Goal: Transaction & Acquisition: Purchase product/service

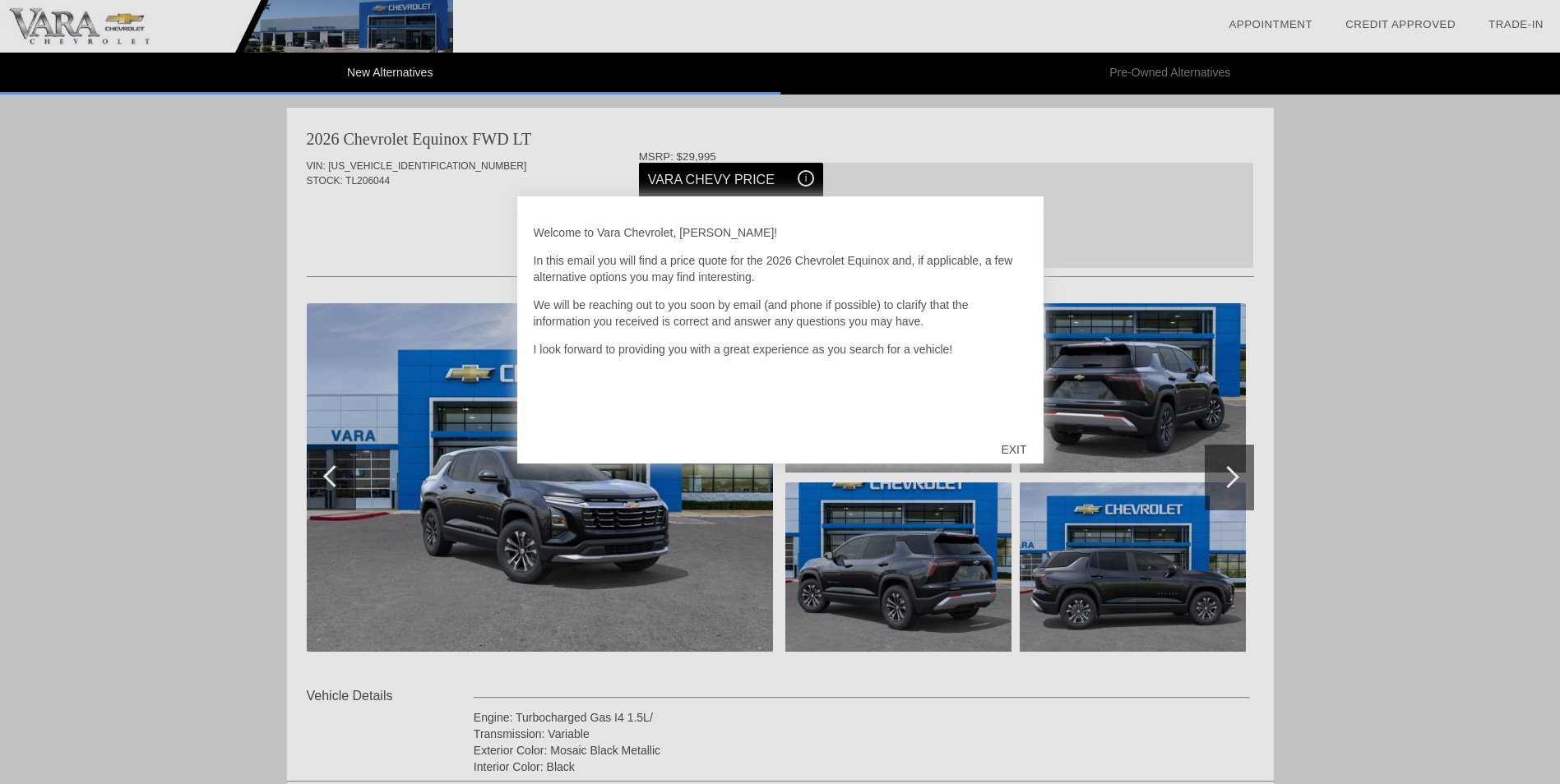
scroll to position [764, 0]
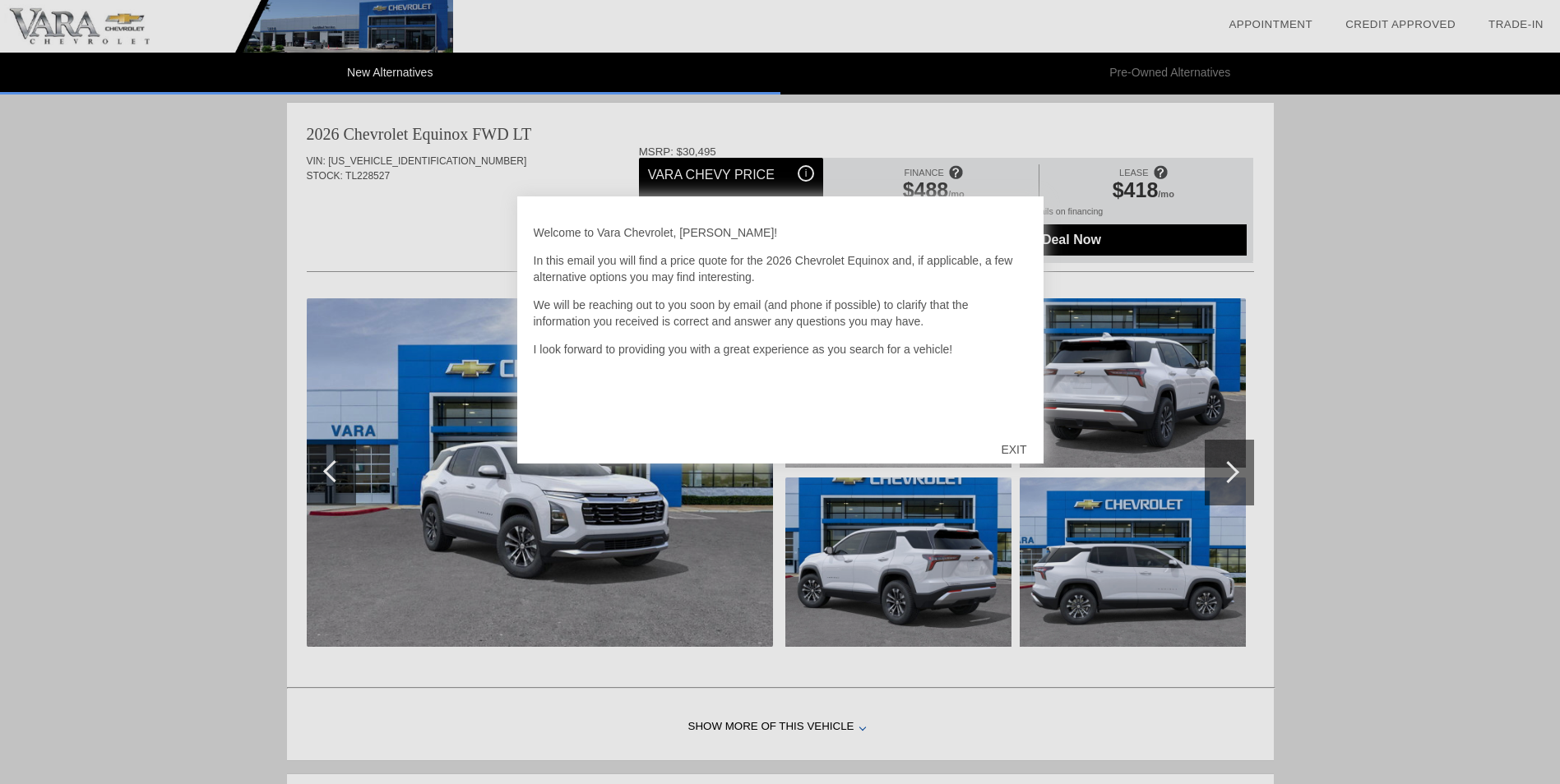
click at [1017, 446] on div "EXIT" at bounding box center [1013, 448] width 59 height 49
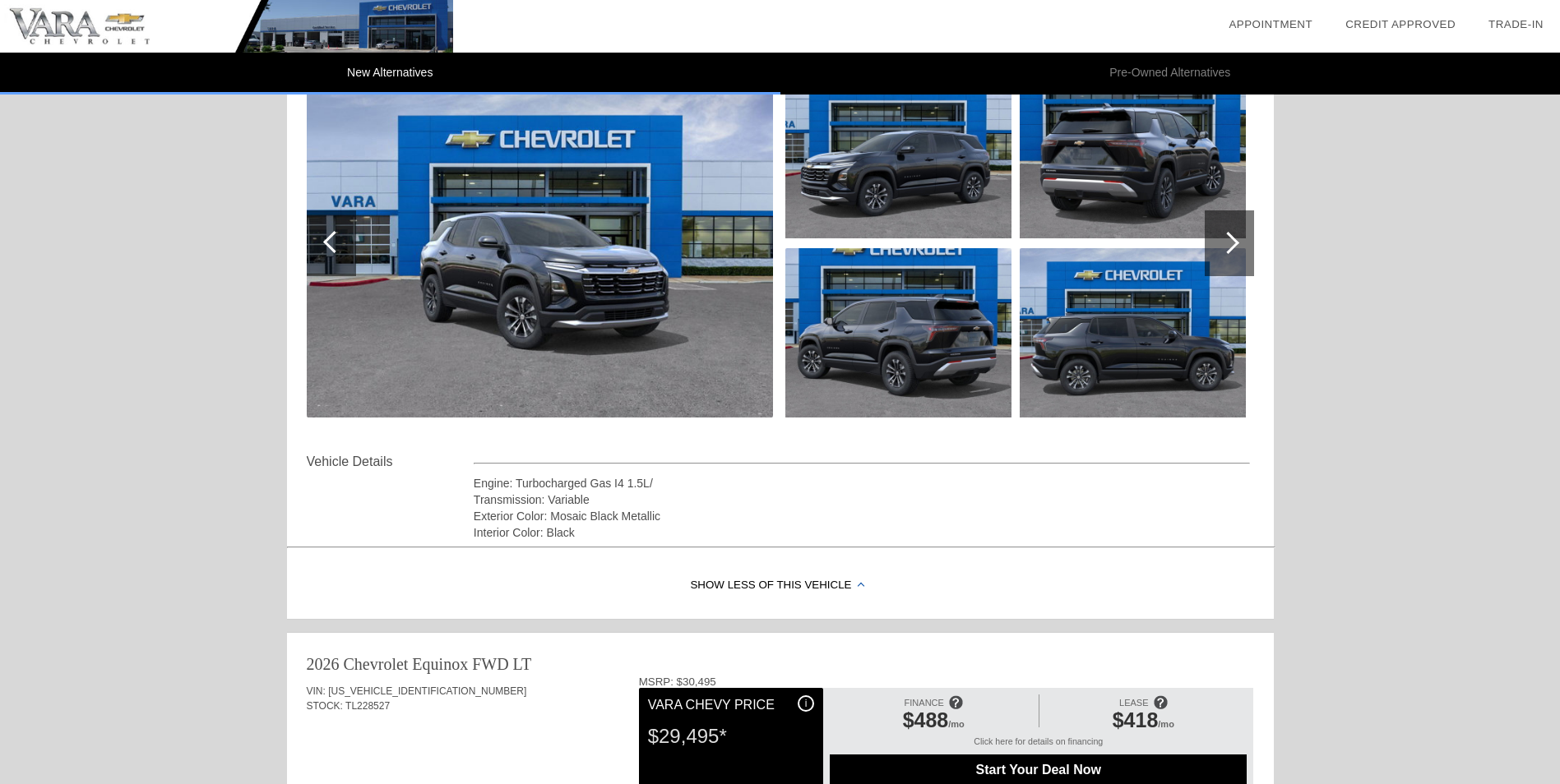
scroll to position [0, 0]
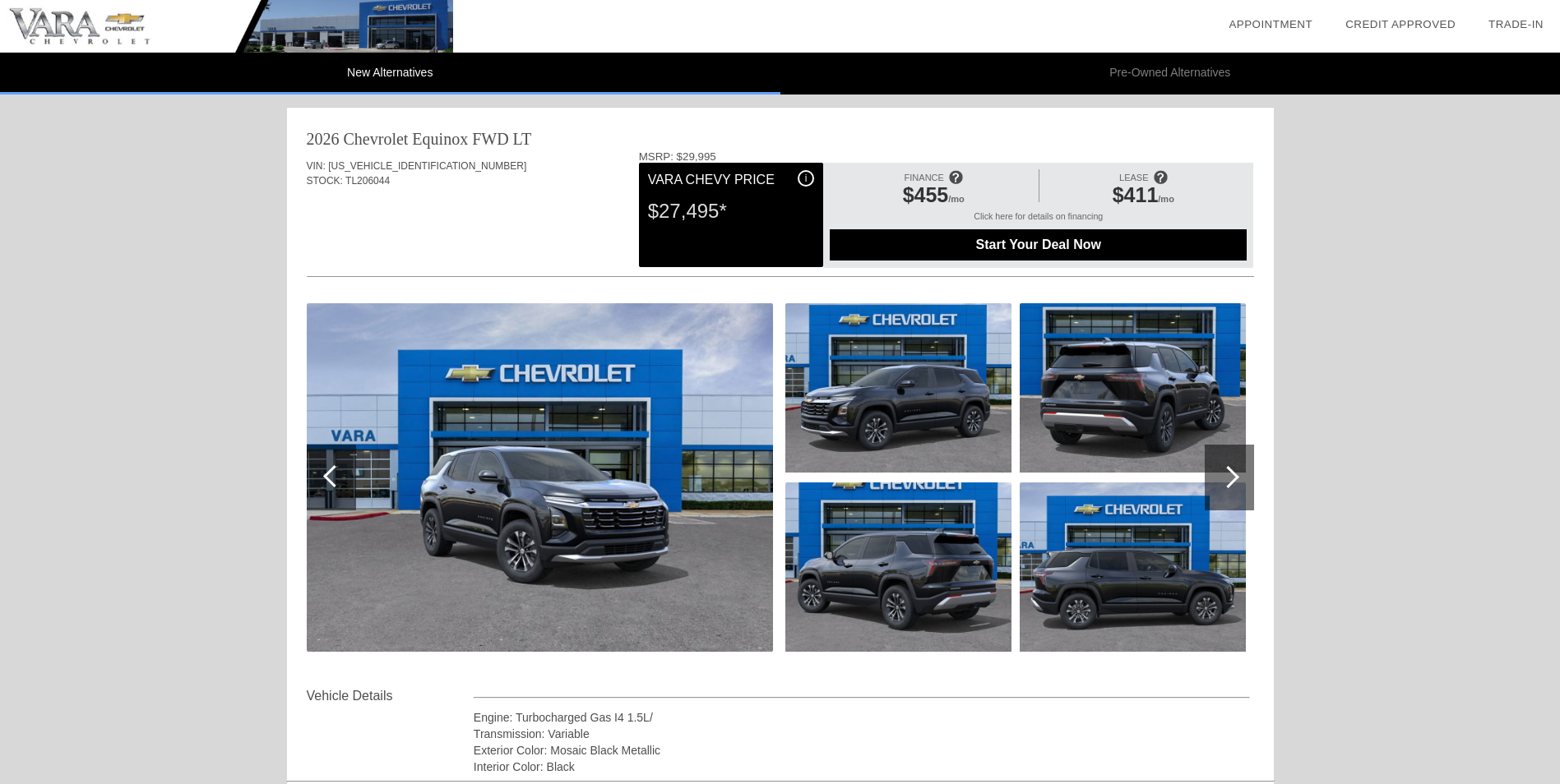
click at [559, 452] on img at bounding box center [540, 477] width 467 height 349
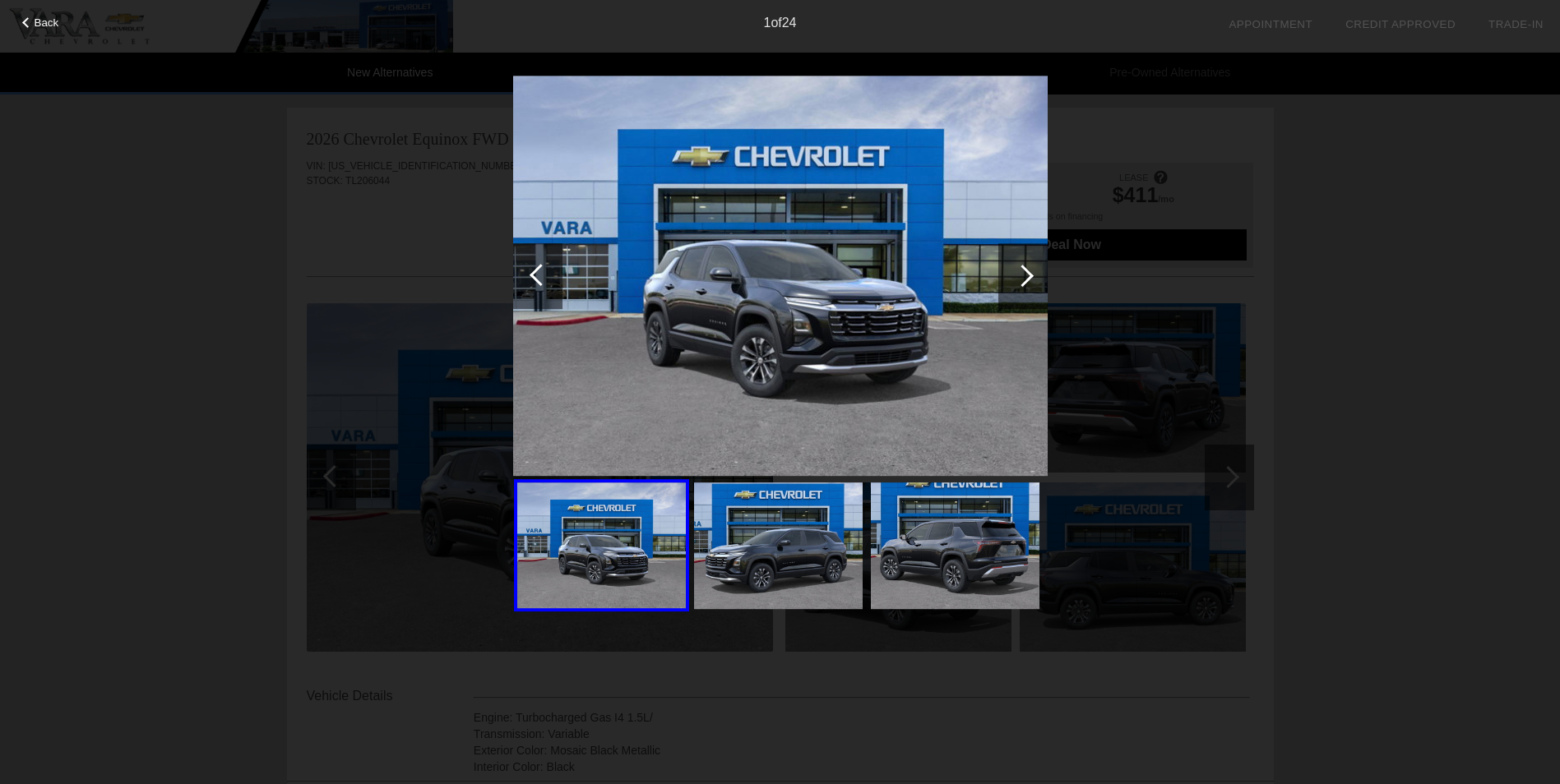
click at [1341, 325] on div "Back 1 of 24" at bounding box center [780, 392] width 1560 height 784
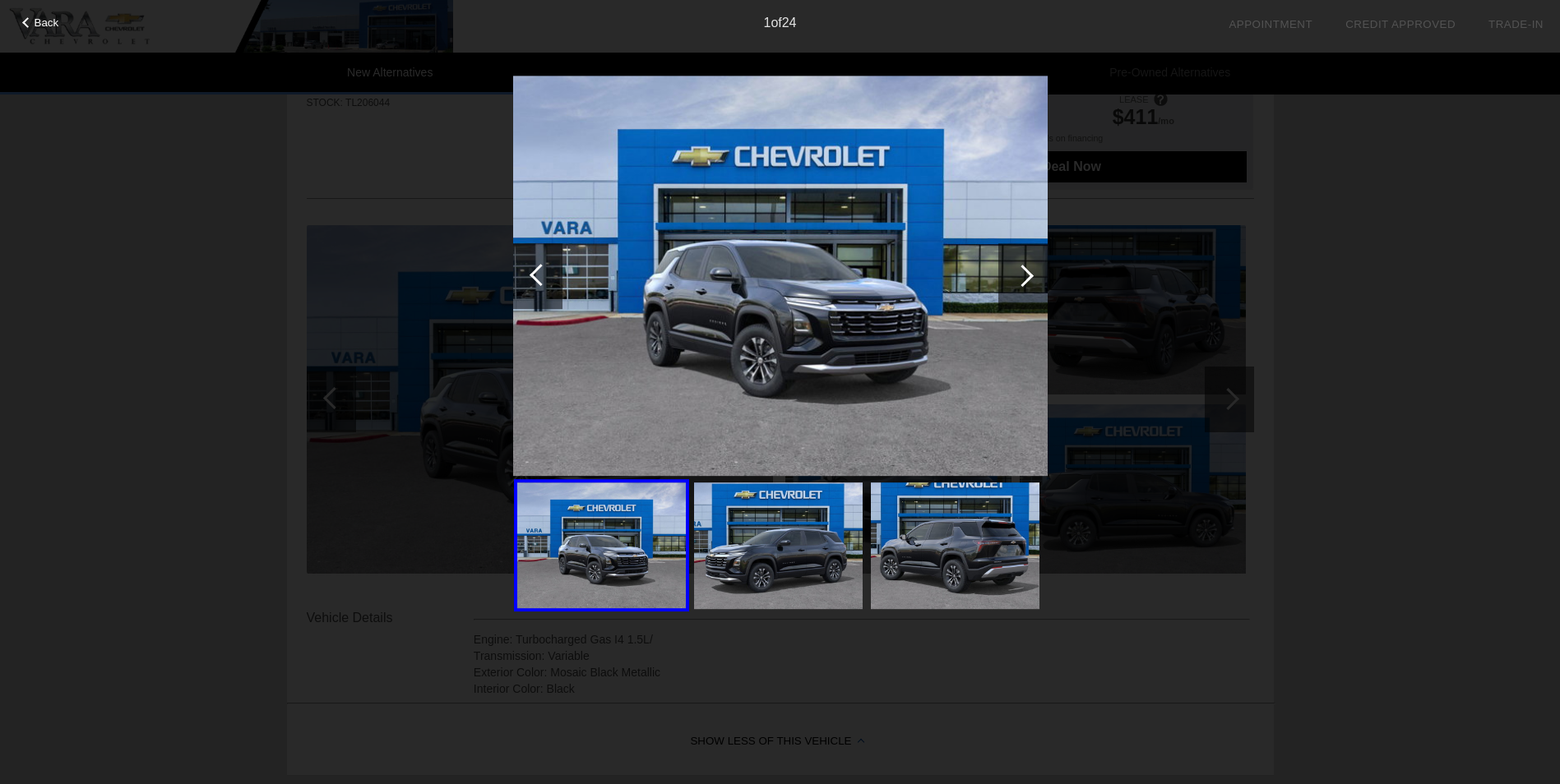
scroll to position [137, 0]
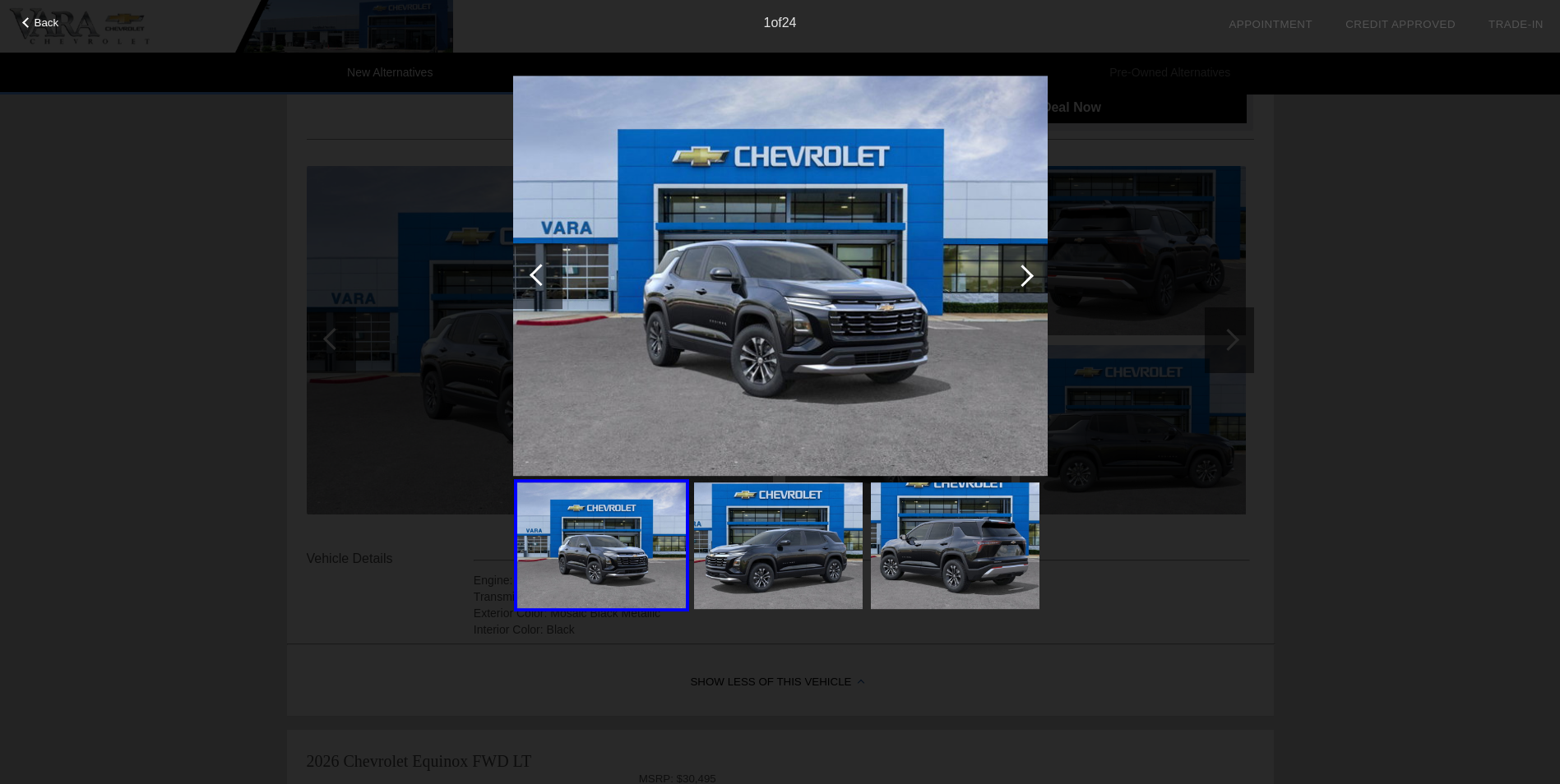
click at [145, 258] on div "Back 1 of 24" at bounding box center [780, 392] width 1560 height 784
click at [36, 25] on span "Back" at bounding box center [47, 22] width 25 height 12
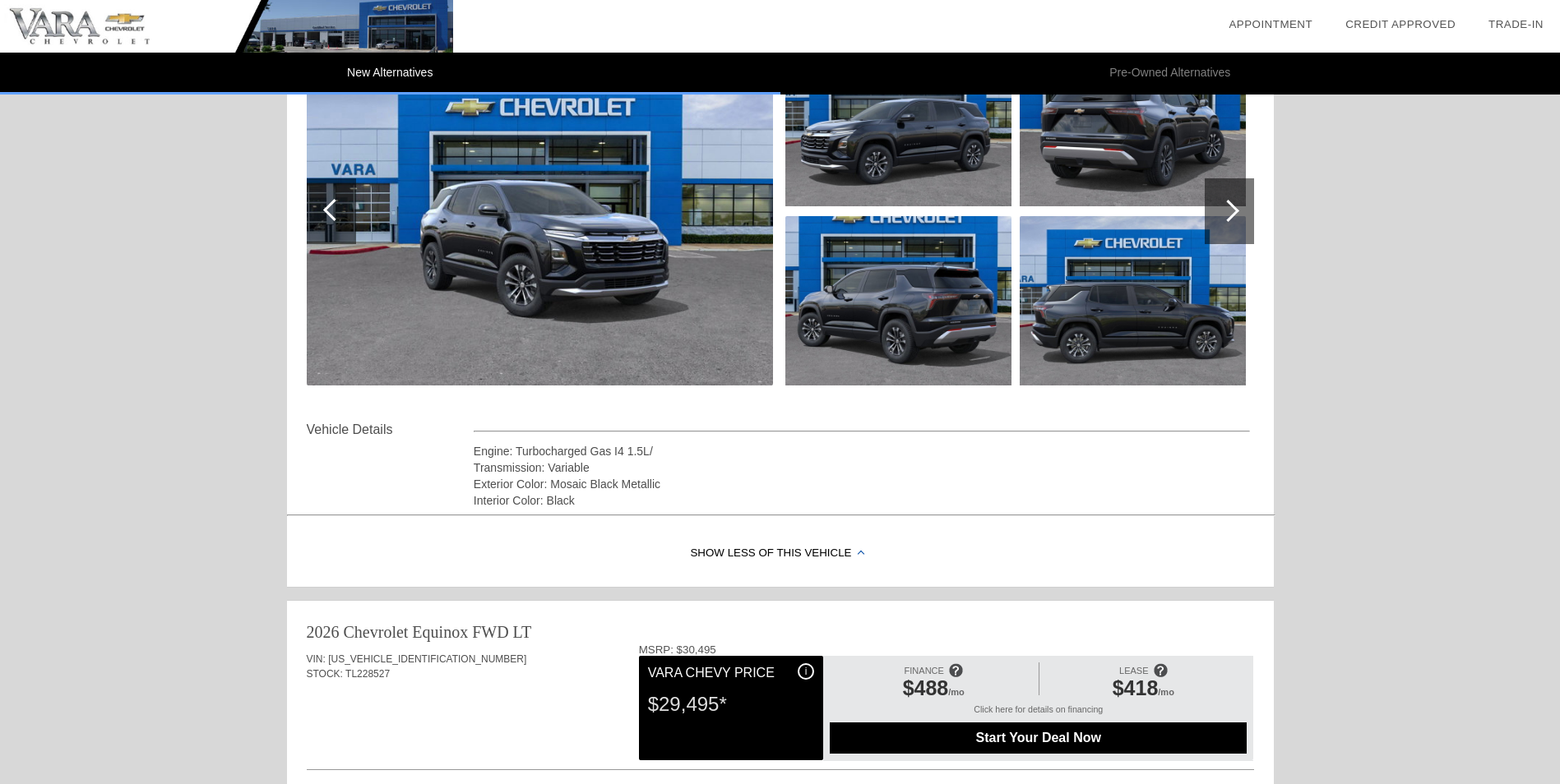
scroll to position [0, 0]
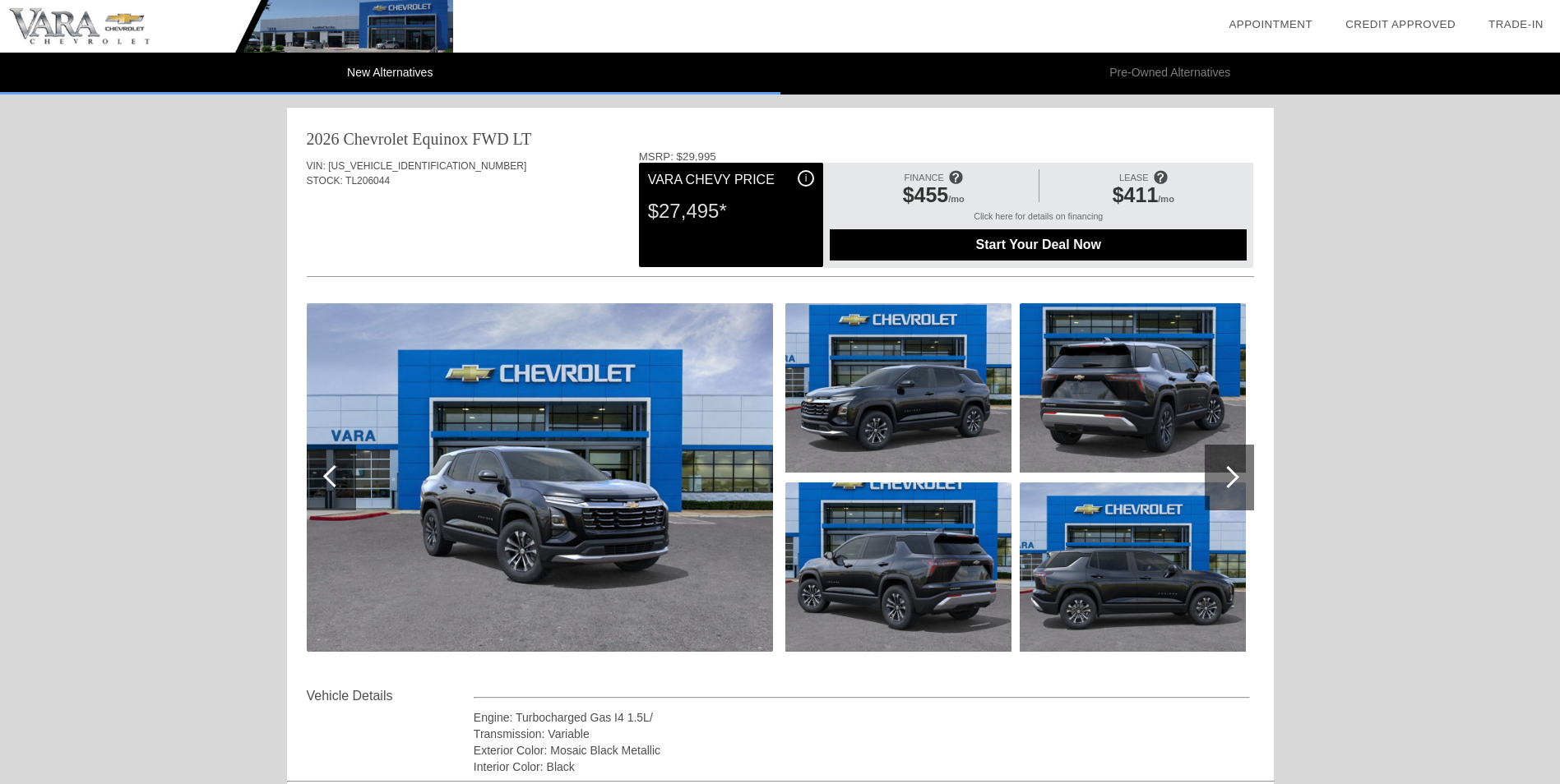
click at [975, 253] on div "Start Your Deal Now" at bounding box center [1038, 244] width 417 height 31
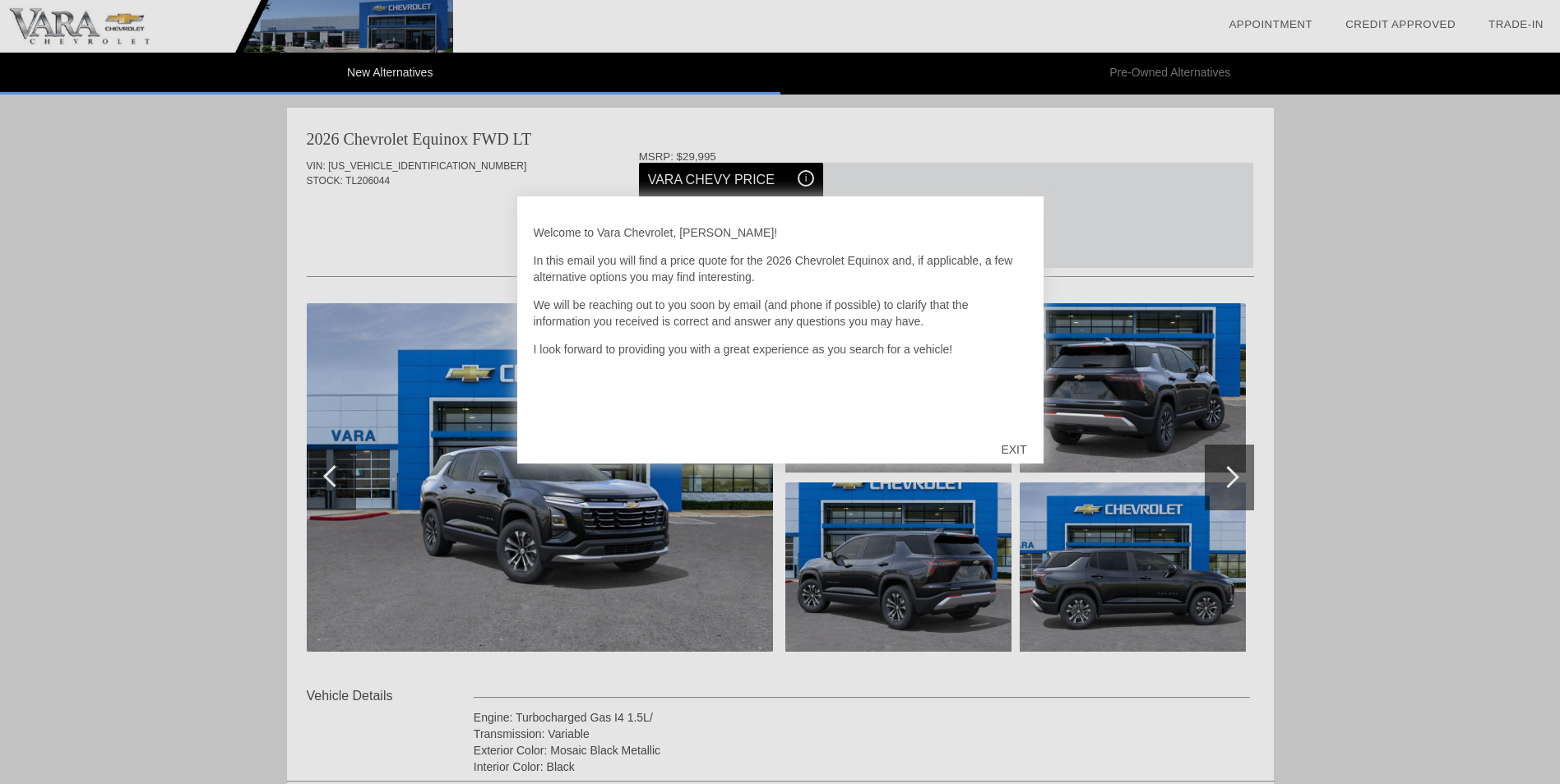
scroll to position [764, 0]
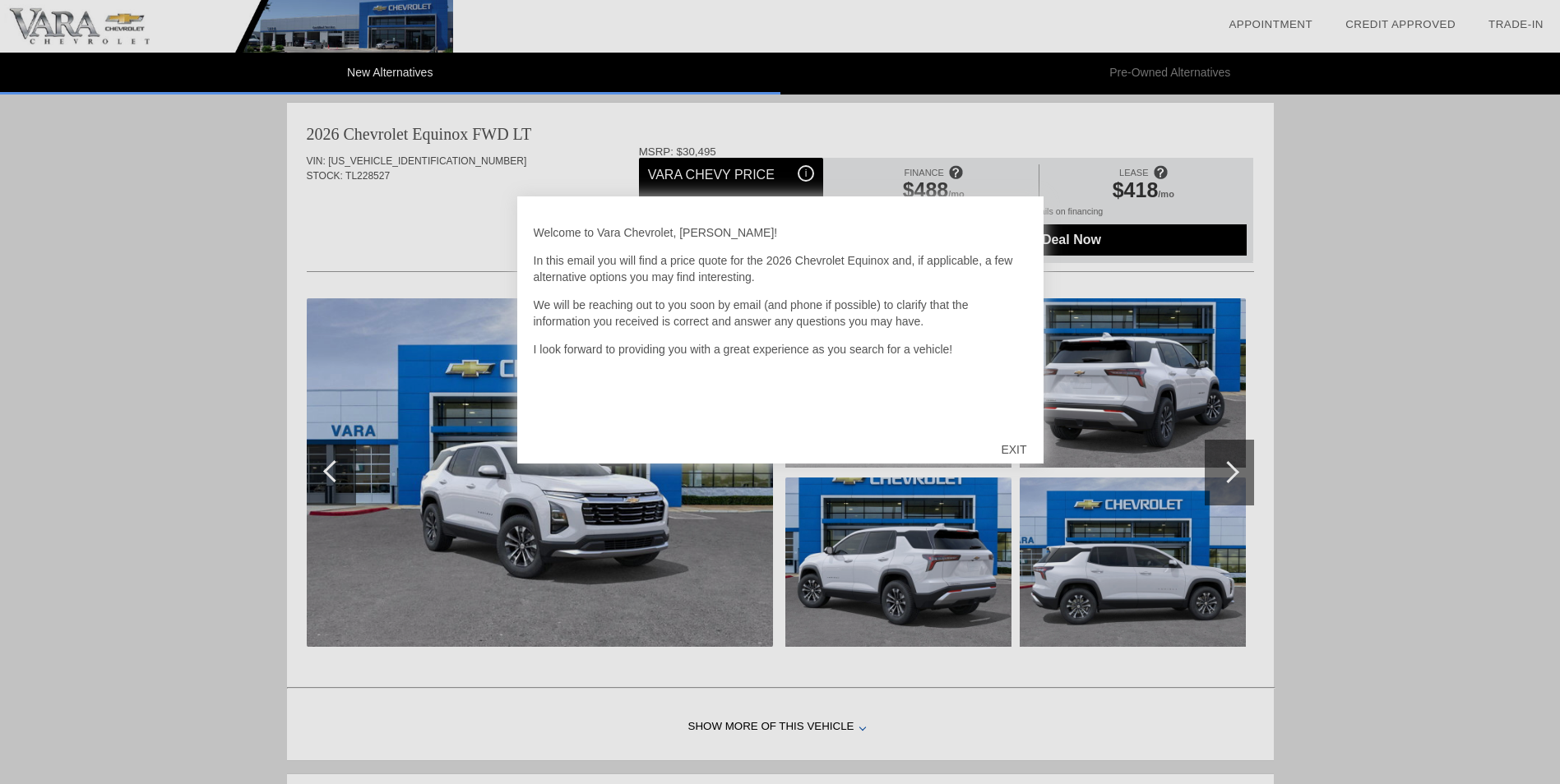
click at [1020, 438] on div "EXIT" at bounding box center [1013, 448] width 59 height 49
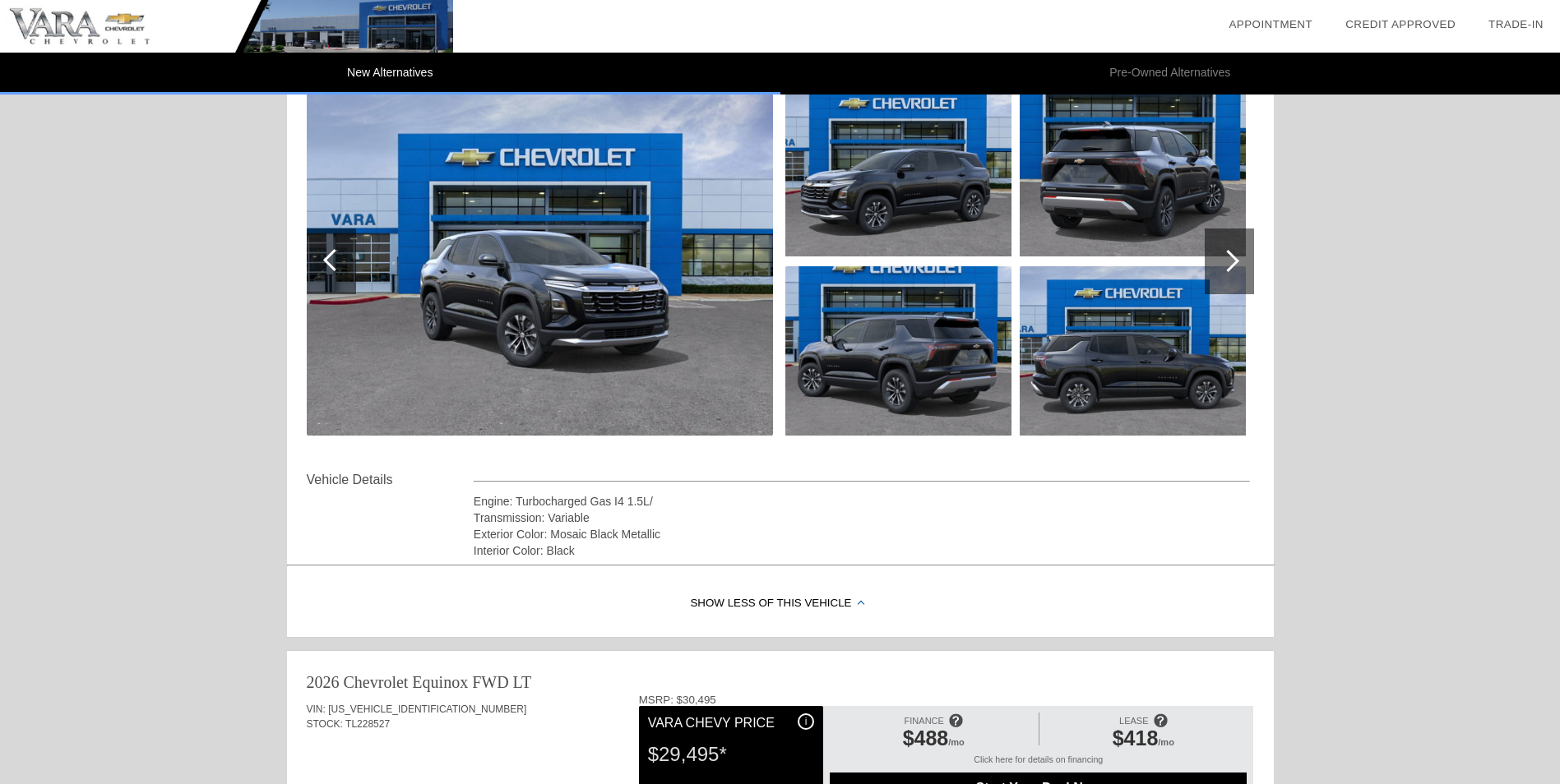
scroll to position [0, 0]
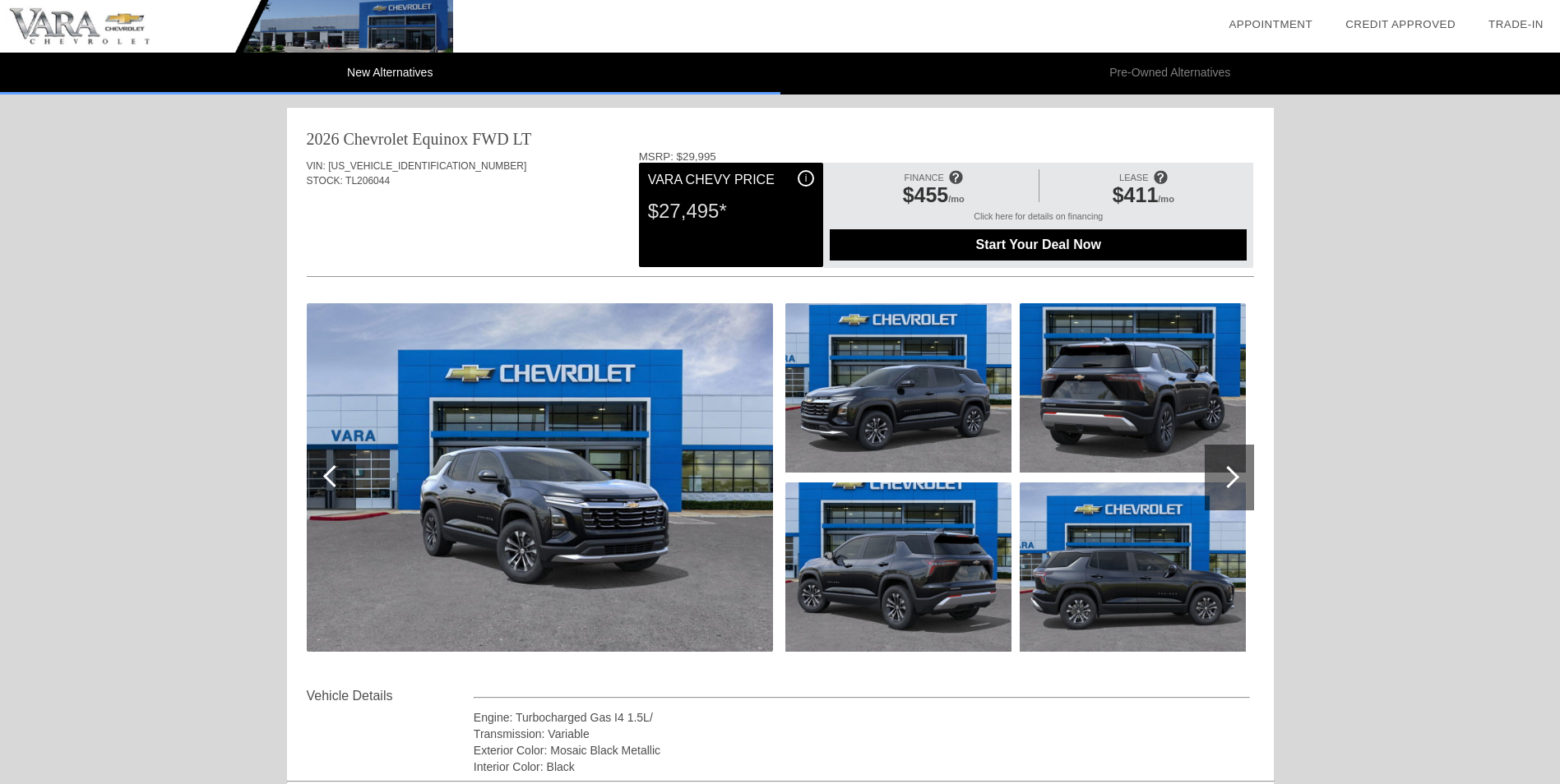
click at [1023, 250] on span "Start Your Deal Now" at bounding box center [1038, 244] width 376 height 15
